Goal: Find specific page/section: Find specific page/section

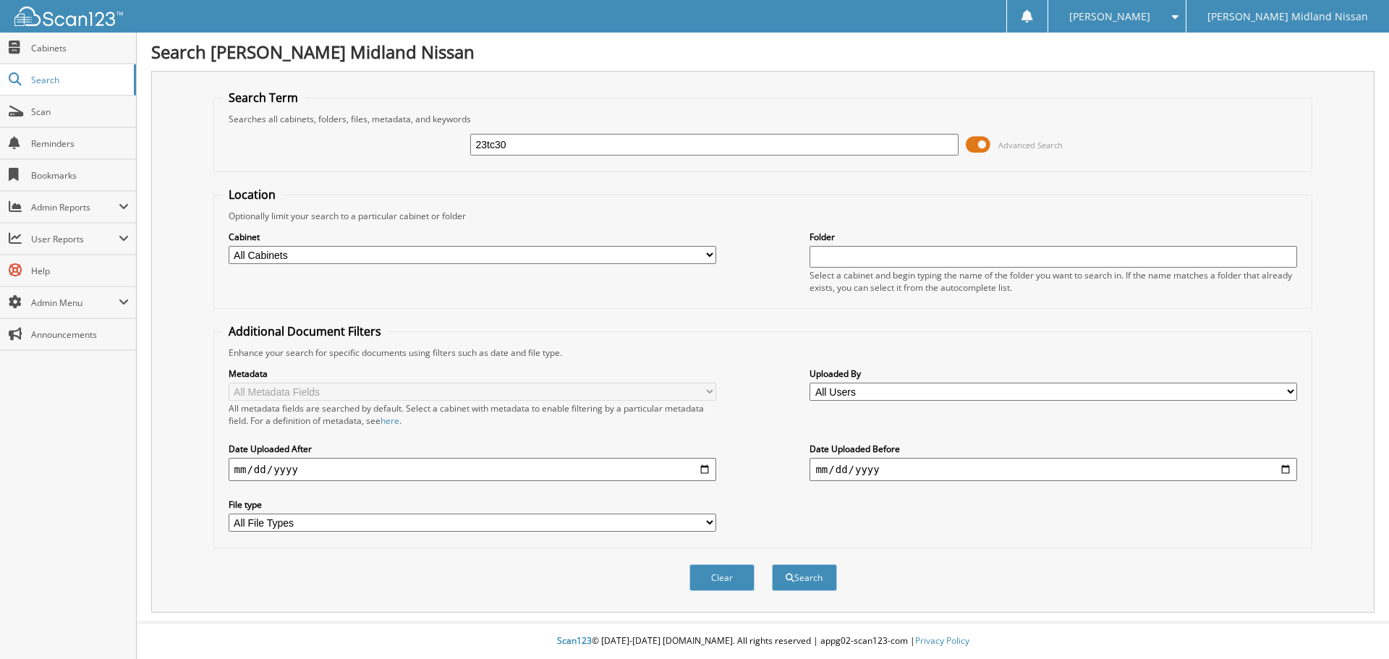
type input "23tc30"
click at [772, 564] on button "Search" at bounding box center [804, 577] width 65 height 27
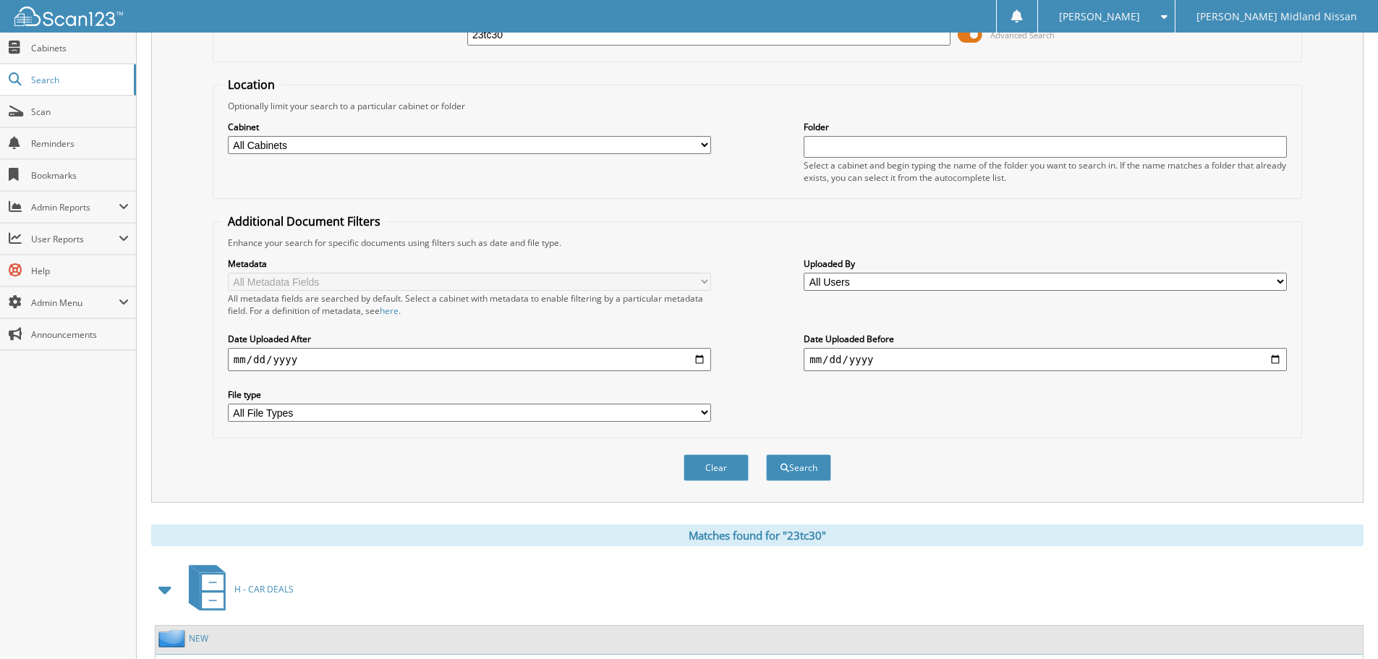
scroll to position [230, 0]
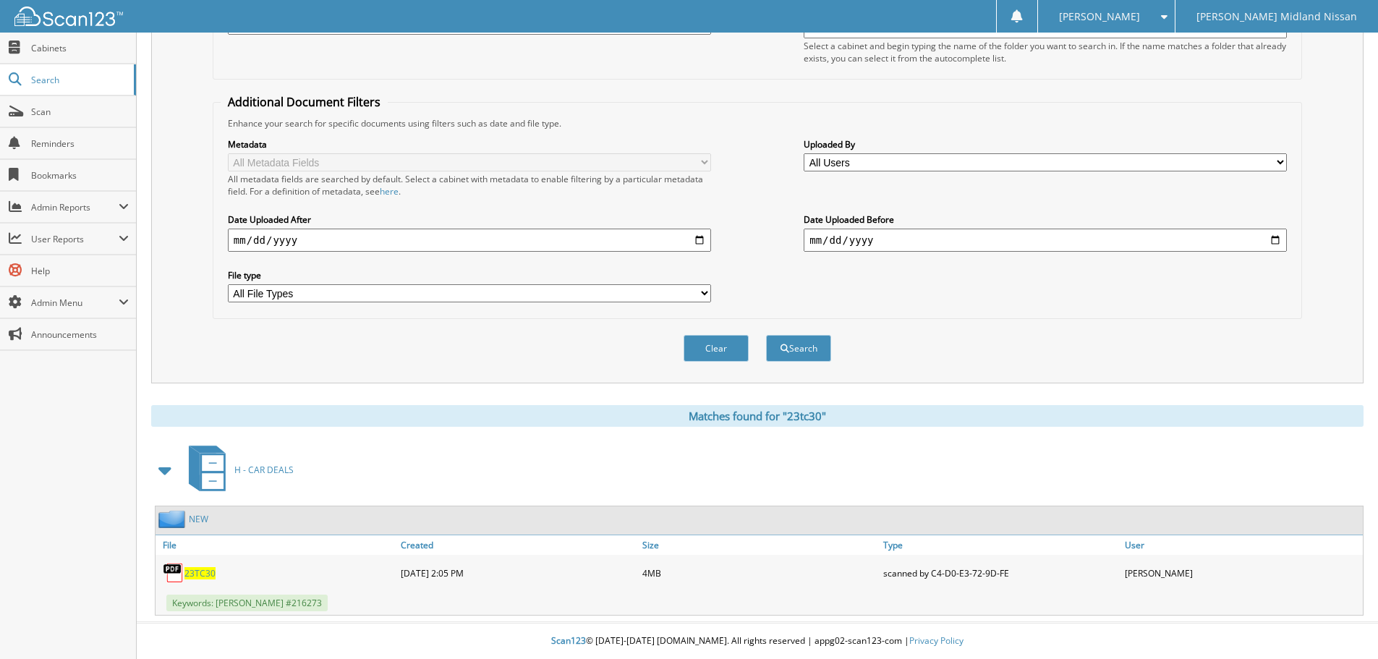
click at [198, 570] on span "23TC30" at bounding box center [199, 573] width 31 height 12
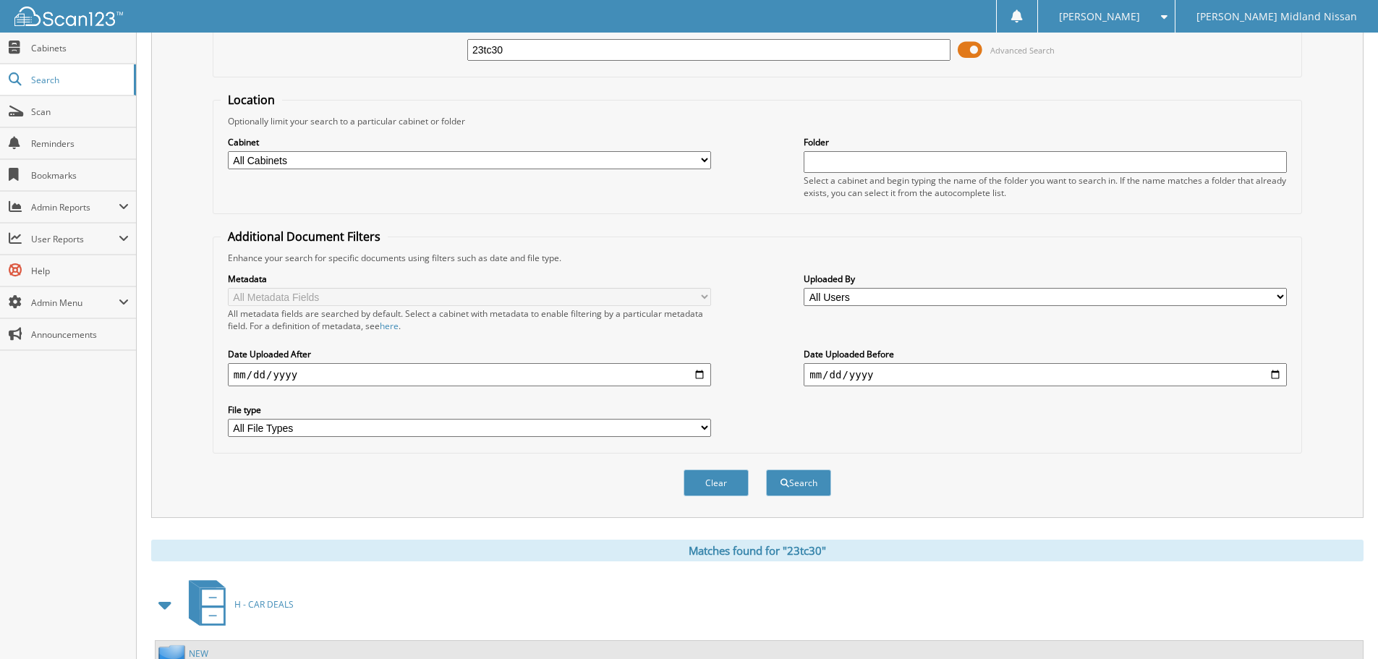
scroll to position [0, 0]
